Goal: Task Accomplishment & Management: Manage account settings

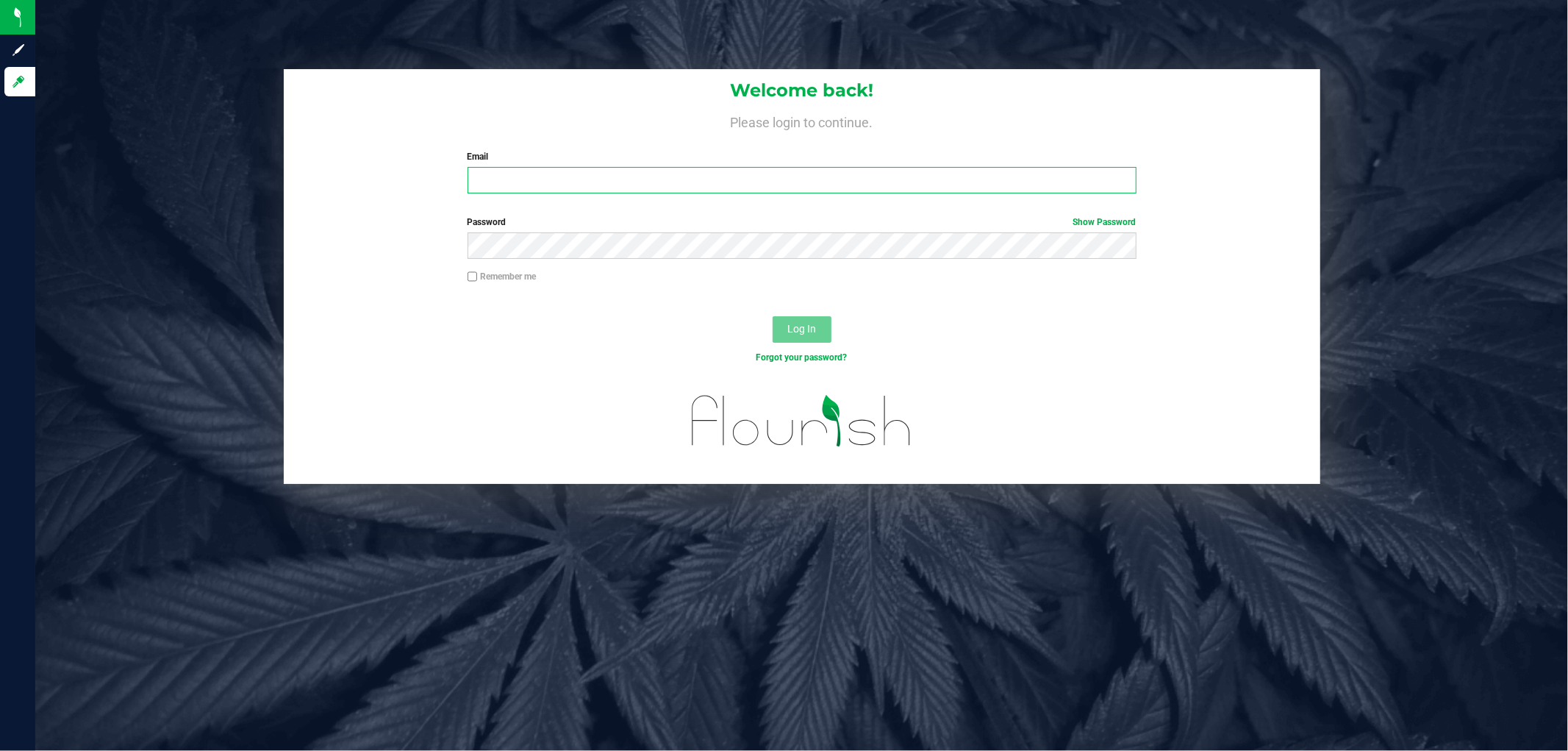
click at [577, 172] on input "Email" at bounding box center [802, 179] width 669 height 26
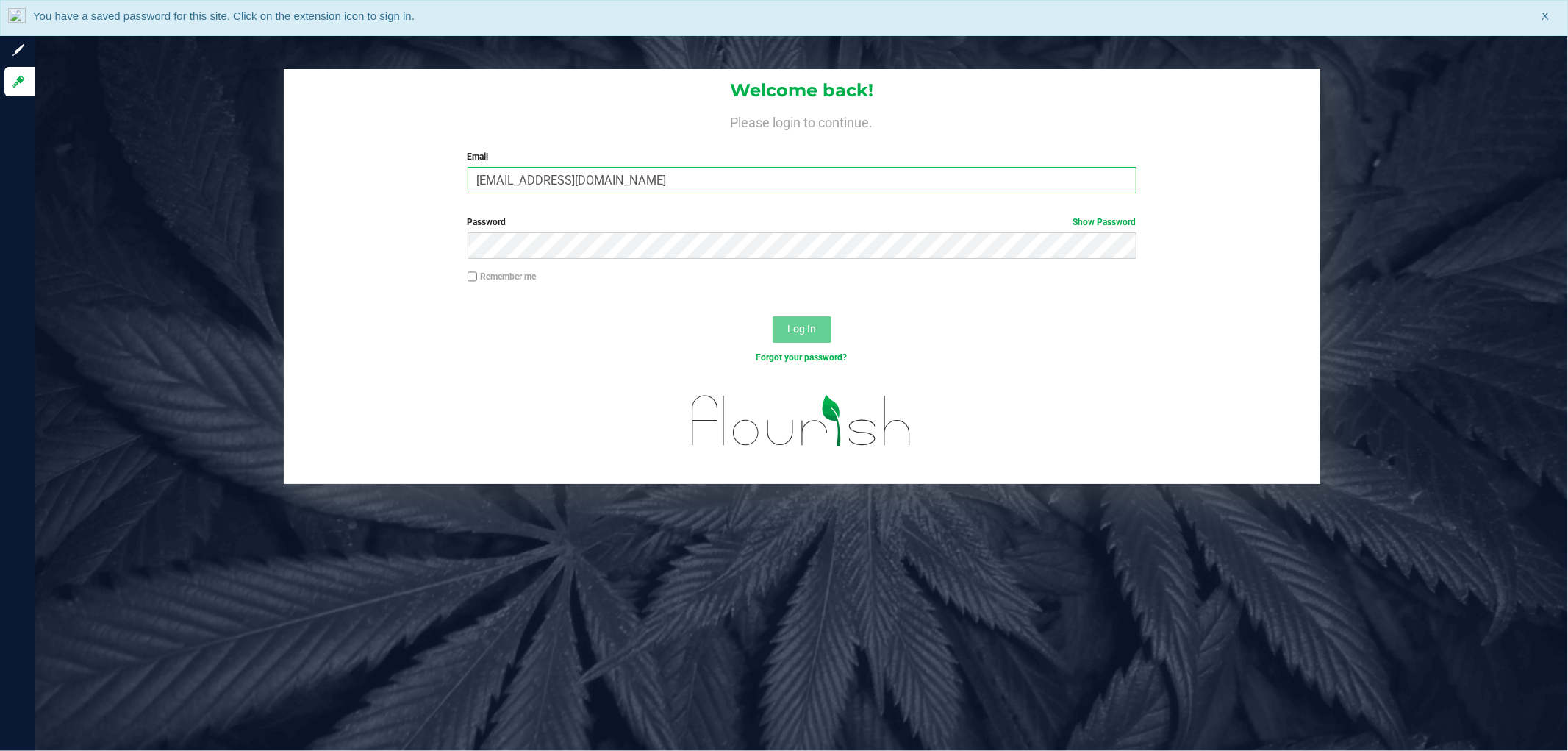
type input "[EMAIL_ADDRESS][DOMAIN_NAME]"
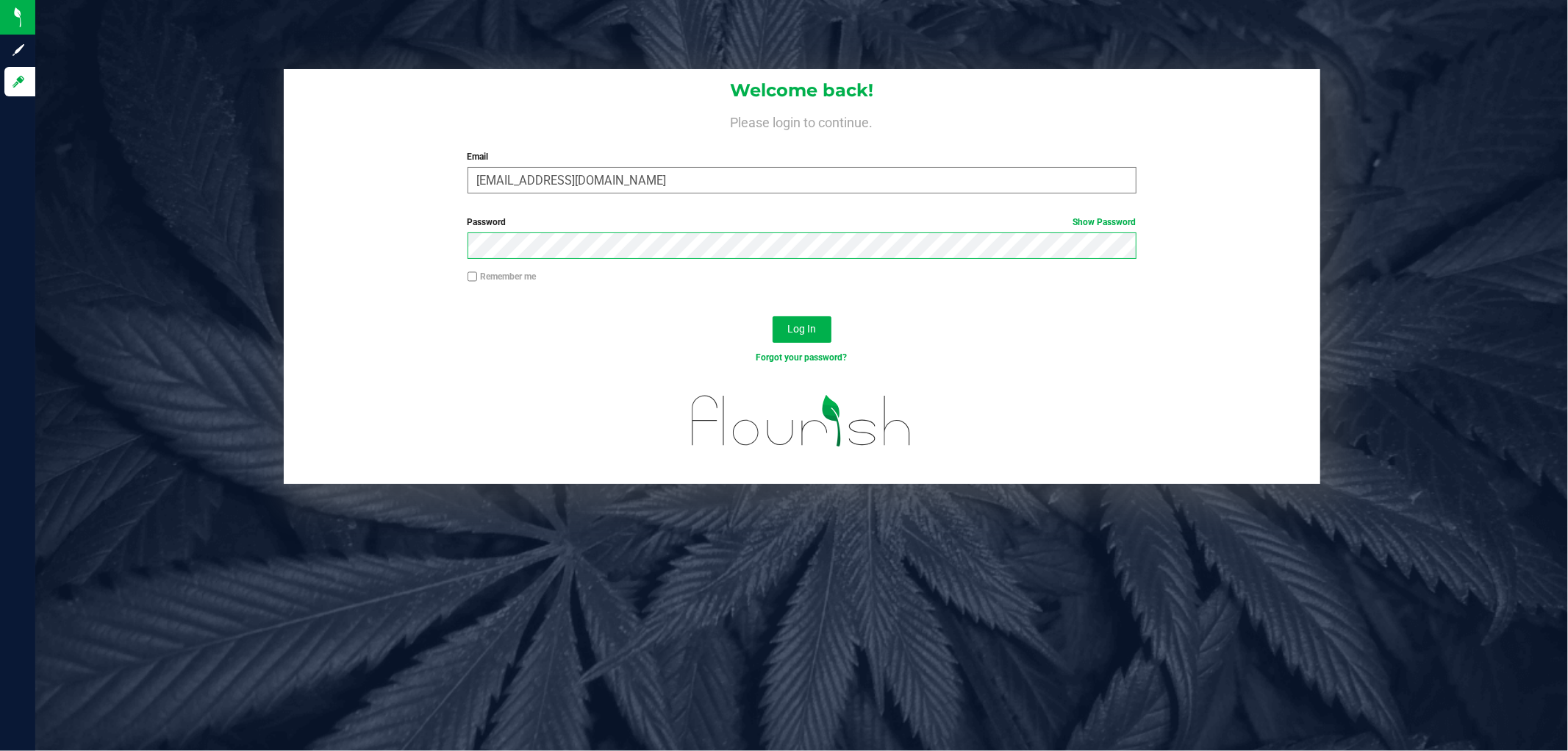
click at [773, 316] on button "Log In" at bounding box center [802, 329] width 59 height 26
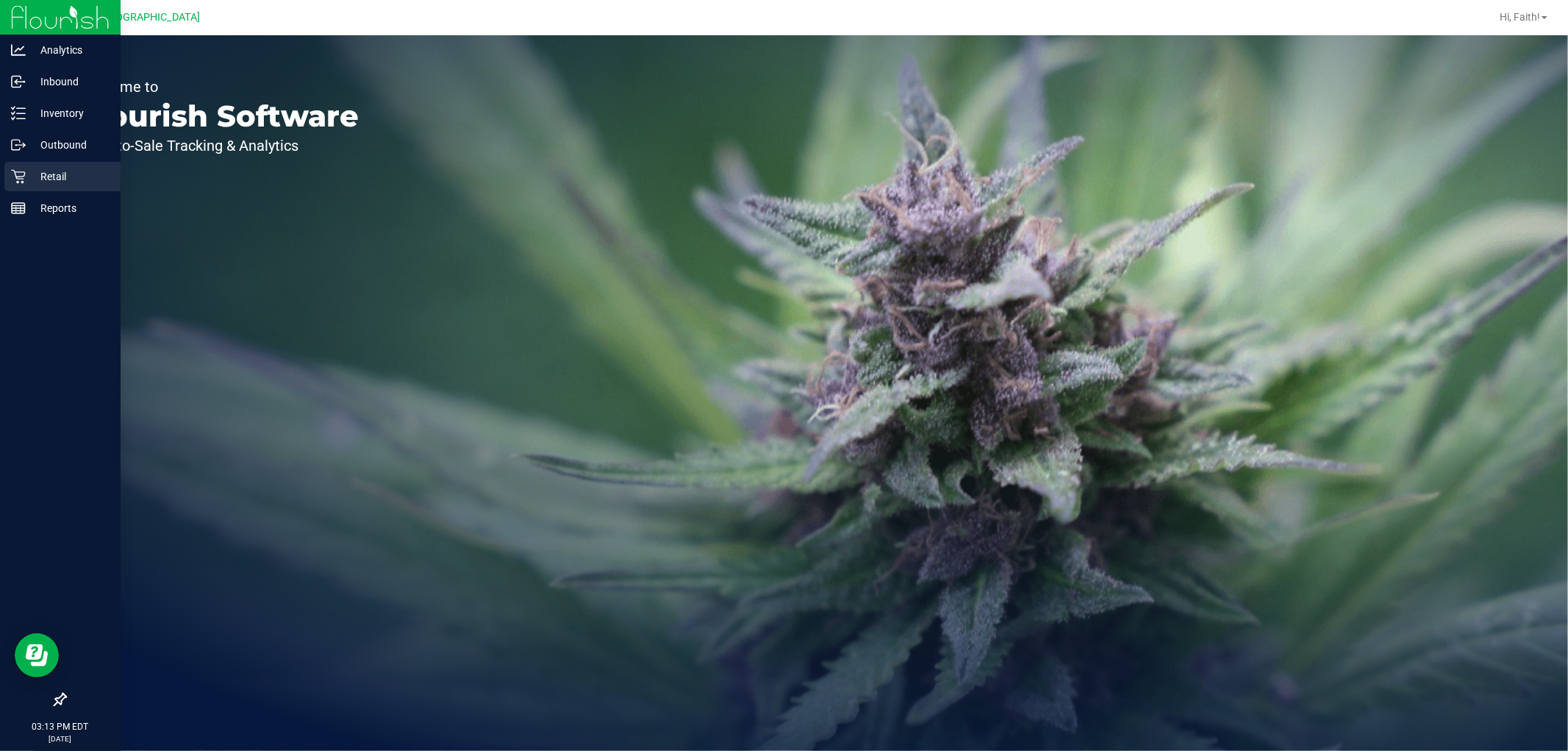
click at [32, 184] on p "Retail" at bounding box center [70, 176] width 88 height 18
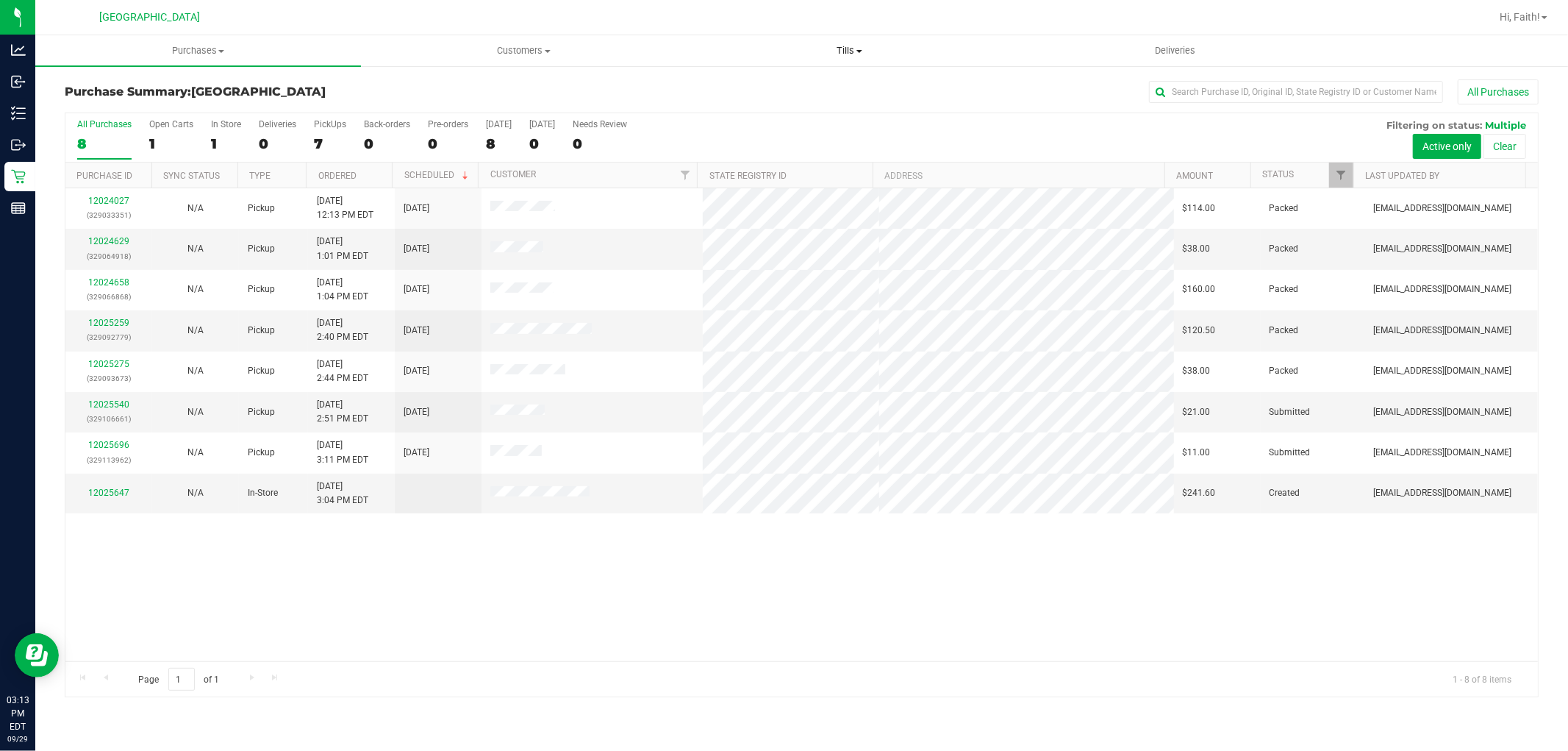
click at [864, 47] on span "Tills" at bounding box center [850, 50] width 325 height 13
click at [837, 98] on li "Reconcile e-payments" at bounding box center [849, 106] width 325 height 18
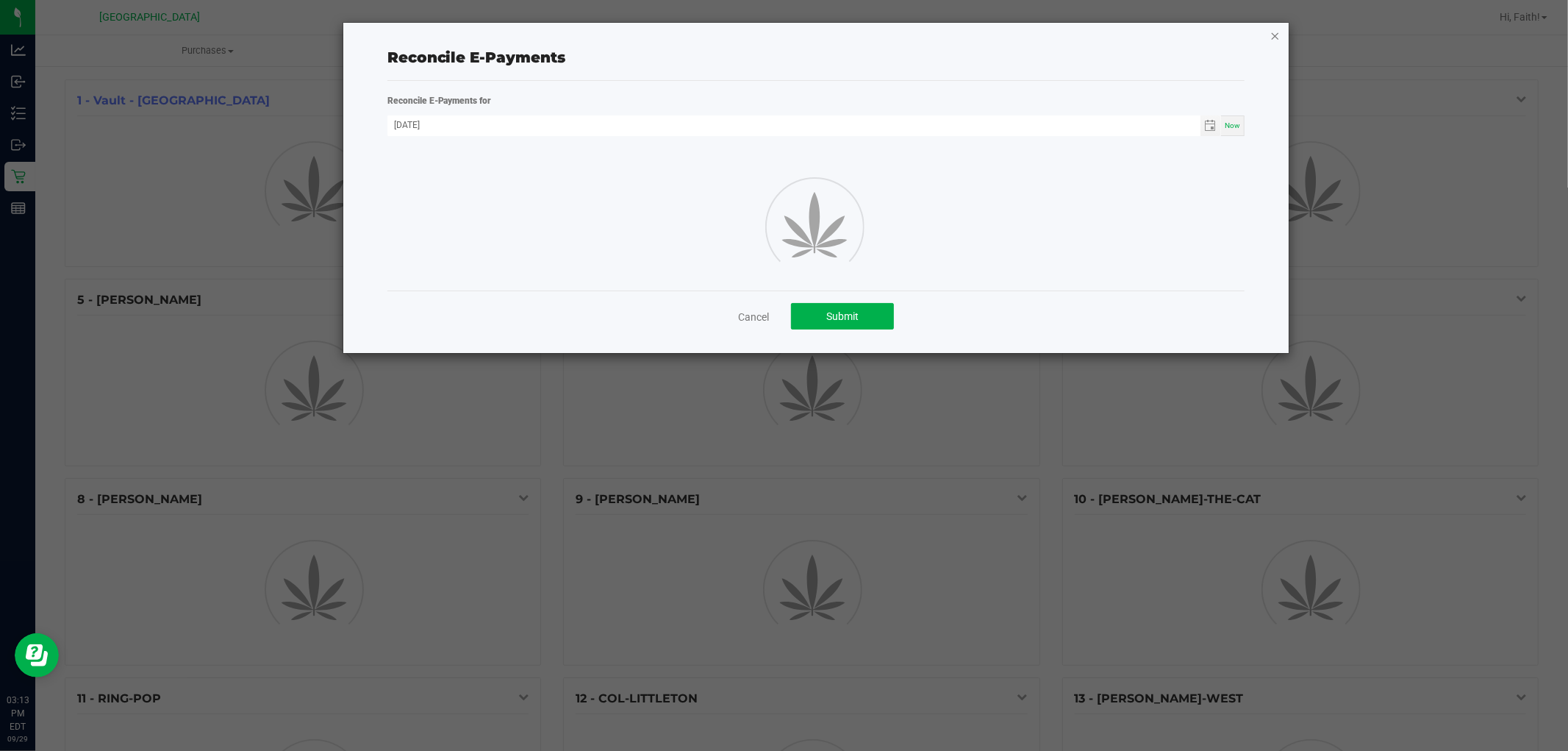
click at [1274, 38] on icon "button" at bounding box center [1275, 34] width 10 height 18
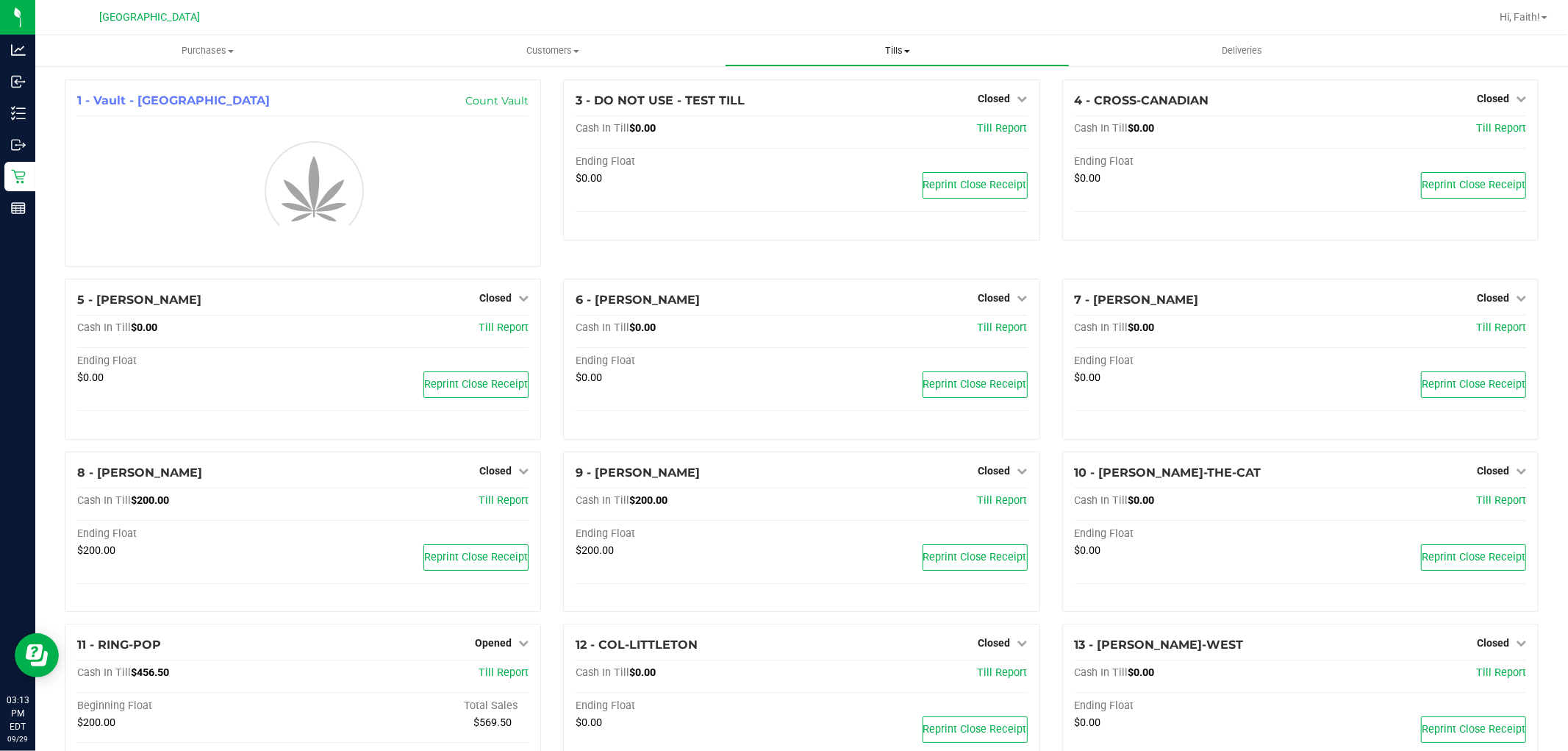
click at [885, 53] on span "Tills" at bounding box center [897, 50] width 343 height 13
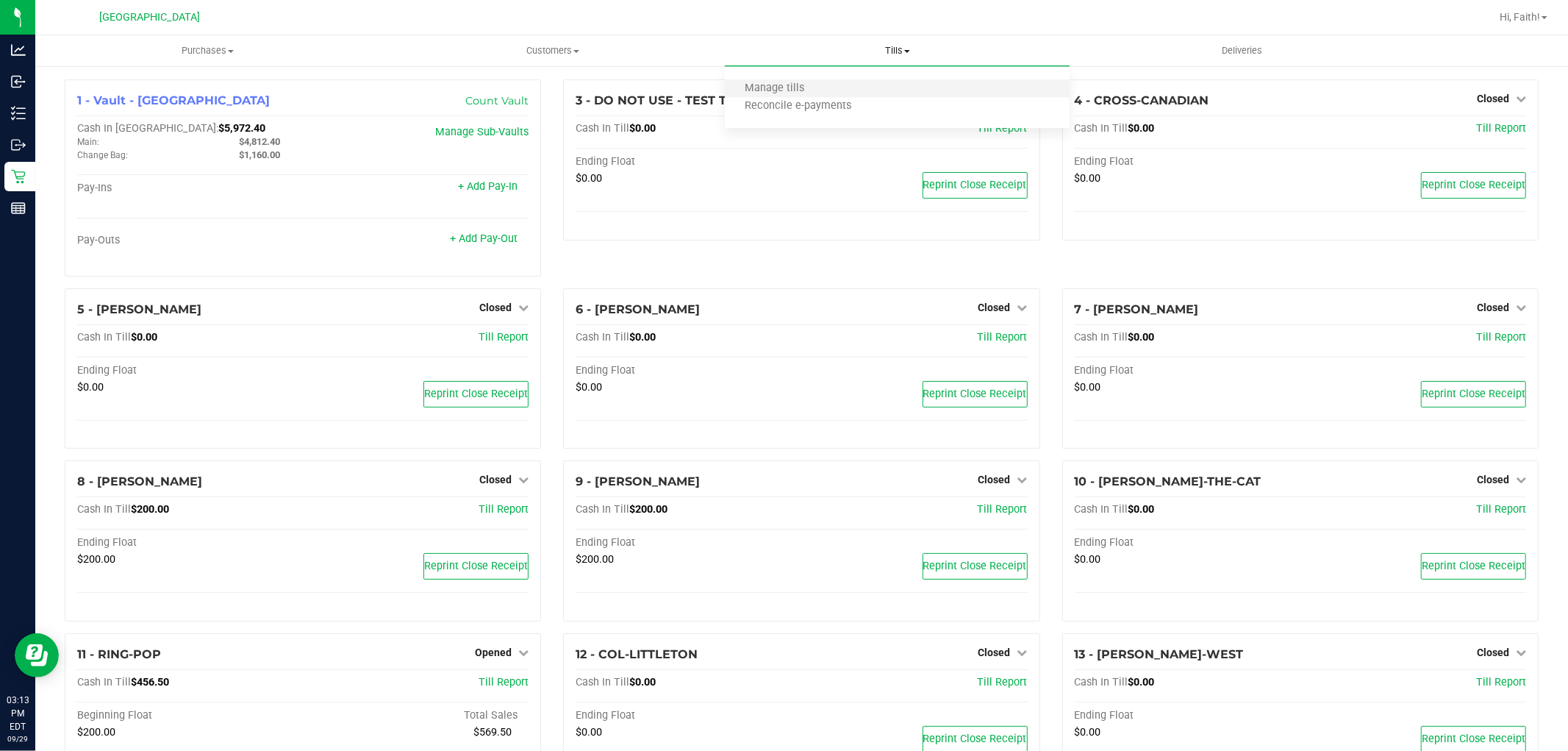
click at [872, 82] on li "Manage tills" at bounding box center [897, 88] width 345 height 18
click at [1412, 77] on div "1 - Vault - [GEOGRAPHIC_DATA] WC Count Vault Cash In Vault: $5,972.40 Main: $4,…" at bounding box center [801, 718] width 1533 height 1307
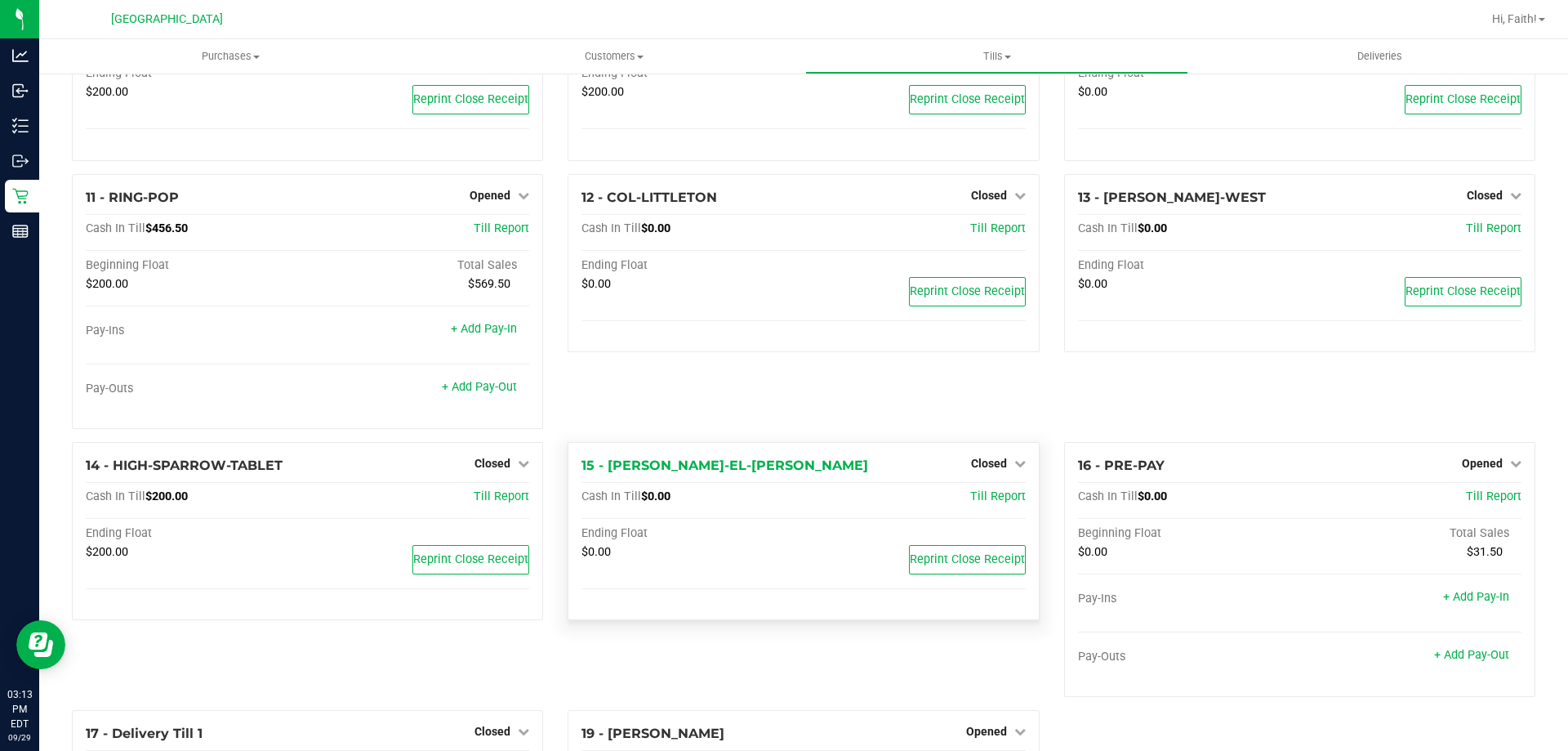
scroll to position [774, 0]
